Goal: Complete application form

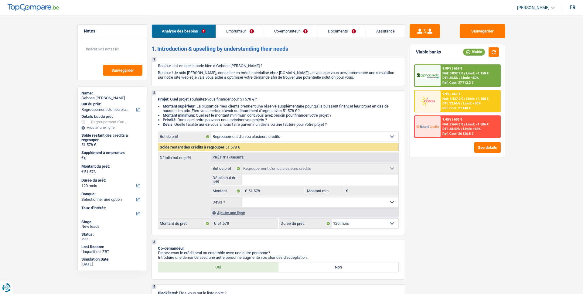
select select "refinancing"
select select "120"
select select "refinancing"
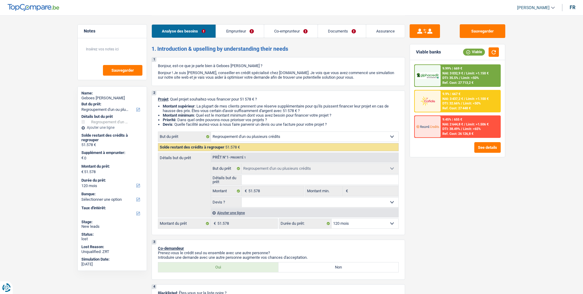
select select "120"
select select "worker"
select select "familyAllowances"
select select "netSalary"
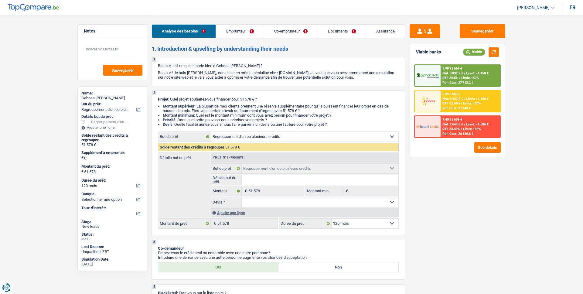
select select "netSalary"
select select "rents"
select select "creditConsolidation"
select select "120"
select select "cardOrCredit"
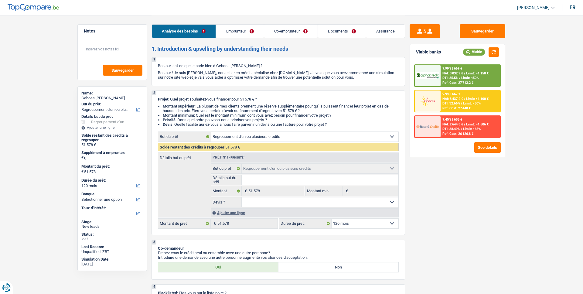
select select "refinancing"
select select "120"
